Goal: Task Accomplishment & Management: Use online tool/utility

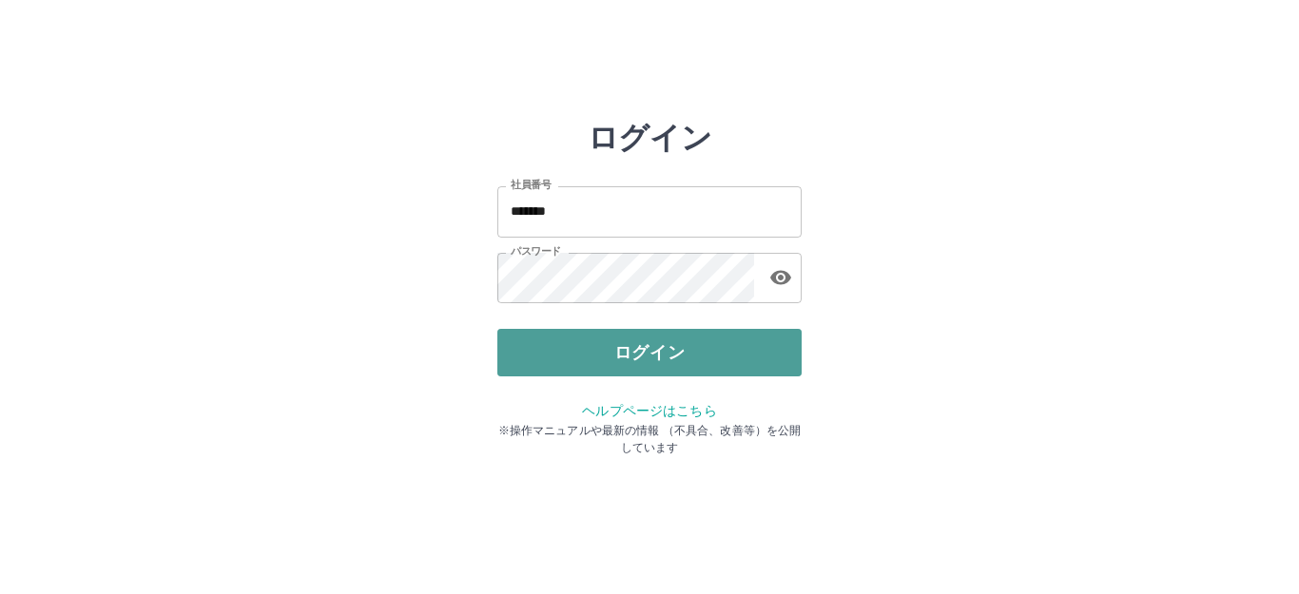
click at [553, 358] on button "ログイン" at bounding box center [649, 353] width 304 height 48
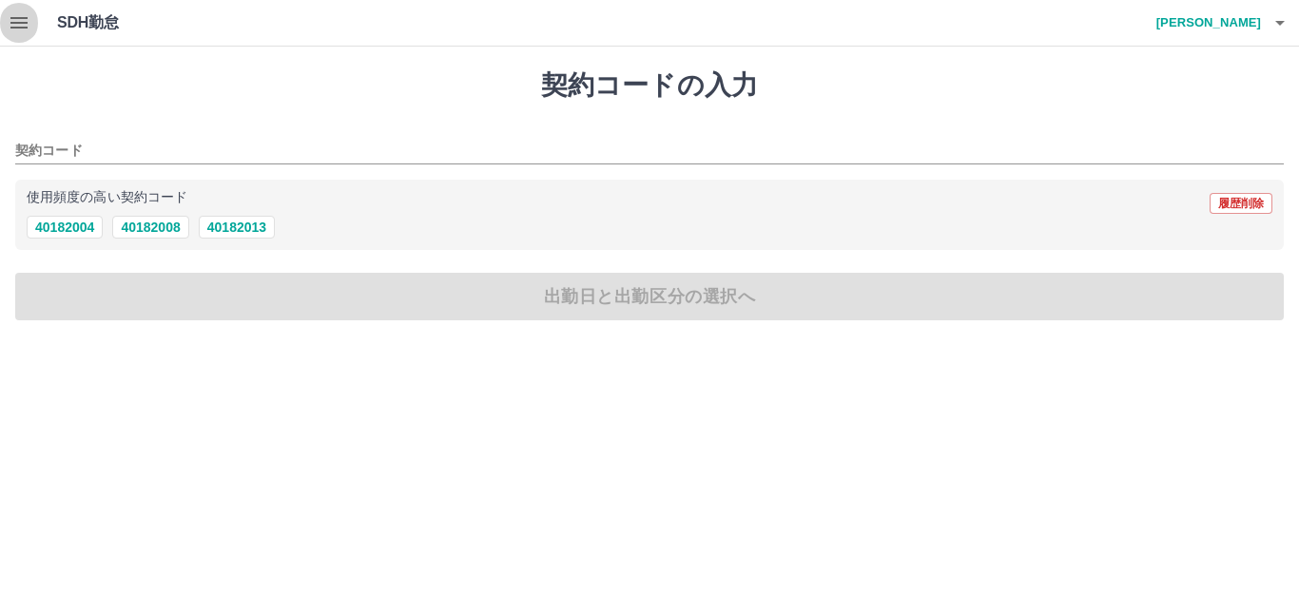
click at [26, 20] on icon "button" at bounding box center [19, 22] width 23 height 23
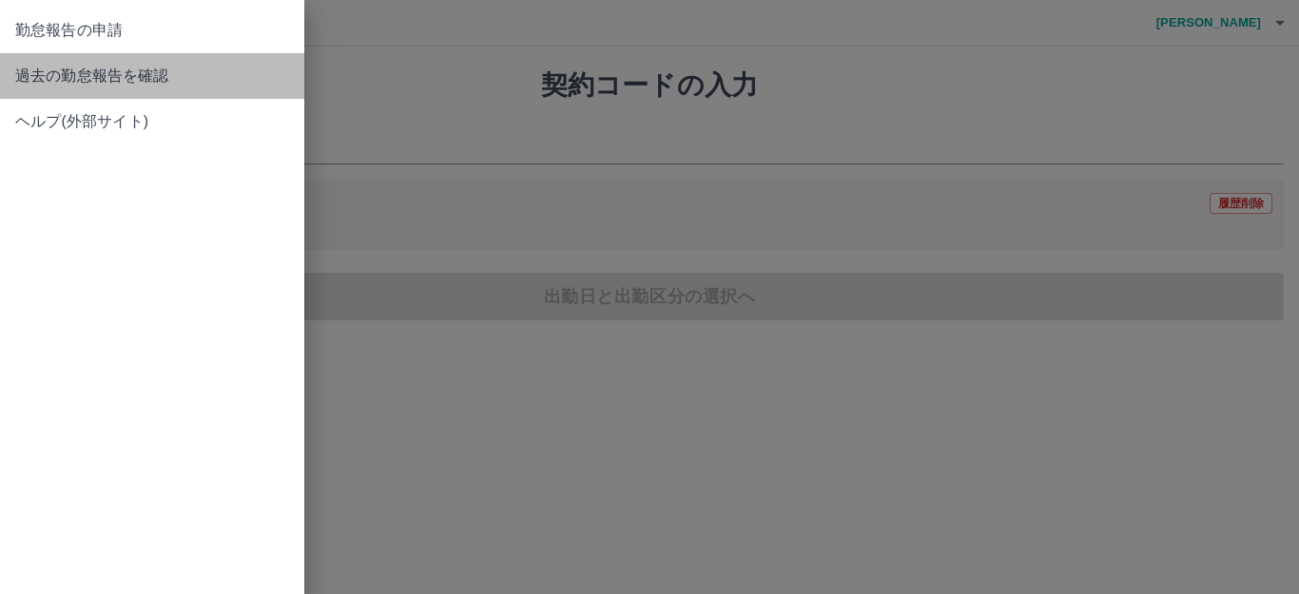
click at [68, 86] on span "過去の勤怠報告を確認" at bounding box center [152, 76] width 274 height 23
